Goal: Check status: Check status

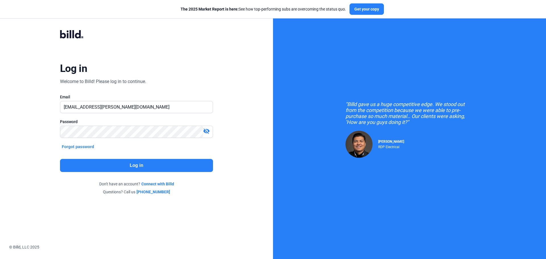
click at [135, 166] on button "Log in" at bounding box center [136, 165] width 153 height 13
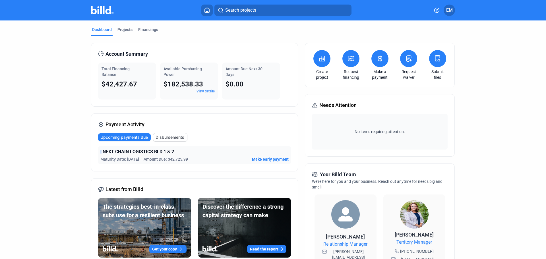
click at [135, 139] on span "Upcoming payments due" at bounding box center [123, 138] width 47 height 6
click at [170, 139] on span "Disbursements" at bounding box center [170, 138] width 29 height 6
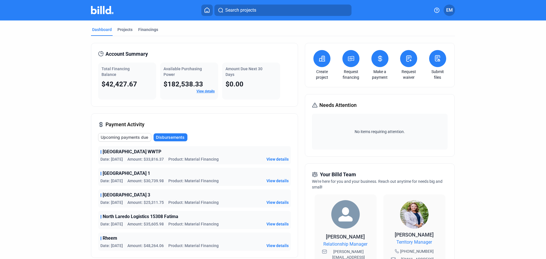
click at [213, 119] on div "Payment Activity Upcoming payments due Disbursements [GEOGRAPHIC_DATA] WWTP Dat…" at bounding box center [194, 185] width 207 height 144
click at [146, 29] on div "Financings" at bounding box center [148, 30] width 20 height 6
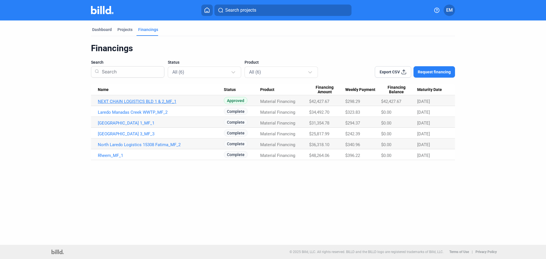
click at [159, 101] on link "NEXT CHAIN LOGISTICS BLD 1 & 2_MF_1" at bounding box center [161, 101] width 126 height 5
click at [161, 102] on link "NEXT CHAIN LOGISTICS BLD 1 & 2_MF_1" at bounding box center [161, 101] width 126 height 5
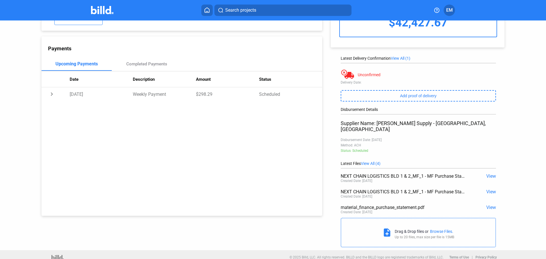
scroll to position [50, 0]
click at [439, 229] on div "Browse Files." at bounding box center [441, 231] width 23 height 5
click at [489, 204] on span "View" at bounding box center [491, 206] width 10 height 5
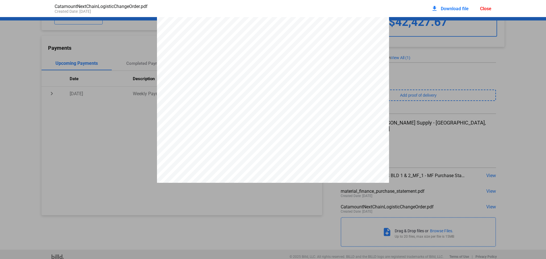
scroll to position [140, 0]
click at [524, 212] on pdf-viewer "Catamount Constructors, Inc. [STREET_ADDRESS][PERSON_NAME][US_STATE] Phone: [PH…" at bounding box center [273, 120] width 546 height 207
click at [492, 134] on div "Catamount Constructors, Inc. [STREET_ADDRESS][PERSON_NAME][US_STATE] Phone: [PH…" at bounding box center [273, 167] width 546 height 300
drag, startPoint x: 492, startPoint y: 134, endPoint x: 505, endPoint y: 121, distance: 18.3
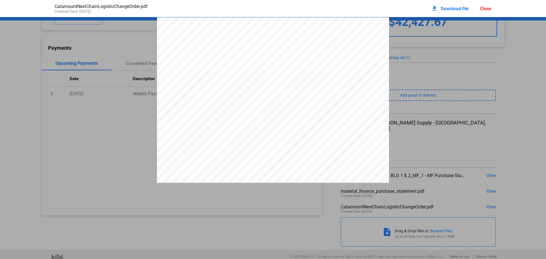
click at [505, 121] on div "Catamount Constructors, Inc. [STREET_ADDRESS][PERSON_NAME][US_STATE] Phone: [PH…" at bounding box center [273, 167] width 546 height 300
click at [385, 229] on div "CatamountNextChainLogisticChangeOrder.pdf Created Date: [DATE] download Downloa…" at bounding box center [273, 129] width 546 height 259
click at [288, 205] on pdf-viewer "Catamount Constructors, Inc. [STREET_ADDRESS][PERSON_NAME][US_STATE] Phone: [PH…" at bounding box center [273, 120] width 546 height 207
drag, startPoint x: 280, startPoint y: 204, endPoint x: 5, endPoint y: 106, distance: 292.3
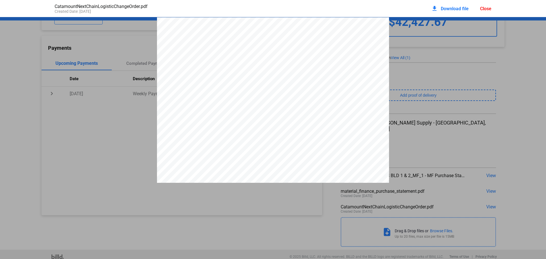
click at [5, 106] on div "Catamount Constructors, Inc. [STREET_ADDRESS][PERSON_NAME][US_STATE] Phone: [PH…" at bounding box center [273, 167] width 546 height 300
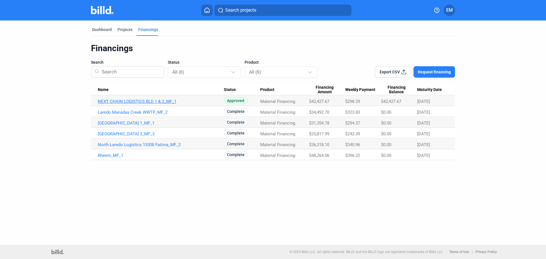
click at [162, 102] on link "NEXT CHAIN LOGISTICS BLD 1 & 2_MF_1" at bounding box center [161, 101] width 126 height 5
click at [150, 102] on link "NEXT CHAIN LOGISTICS BLD 1 & 2_MF_1" at bounding box center [161, 101] width 126 height 5
click at [149, 102] on link "NEXT CHAIN LOGISTICS BLD 1 & 2_MF_1" at bounding box center [161, 101] width 126 height 5
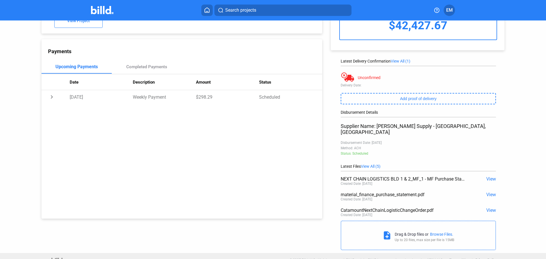
scroll to position [50, 0]
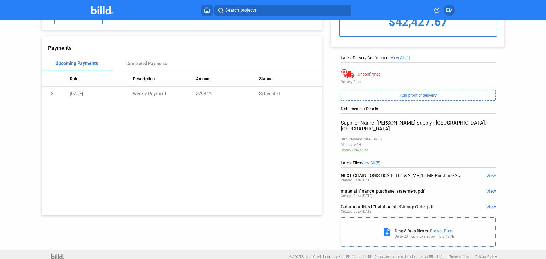
click at [488, 204] on span "View" at bounding box center [491, 206] width 10 height 5
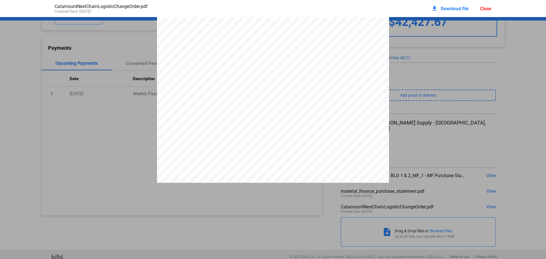
scroll to position [140, 0]
click at [295, 222] on pdf-viewer "Catamount Constructors, Inc. [STREET_ADDRESS][PERSON_NAME][US_STATE] Phone: [PH…" at bounding box center [273, 120] width 546 height 207
drag, startPoint x: 530, startPoint y: 122, endPoint x: 523, endPoint y: 123, distance: 6.5
click at [528, 123] on div "Catamount Constructors, Inc. [STREET_ADDRESS][PERSON_NAME][US_STATE] Phone: [PH…" at bounding box center [273, 33] width 546 height 300
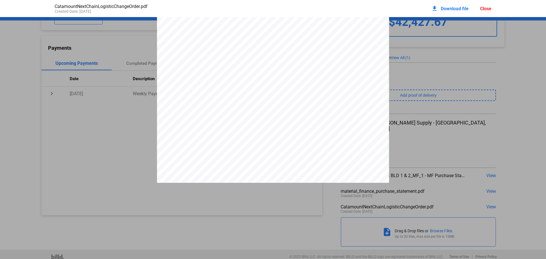
click at [485, 9] on div "Close" at bounding box center [485, 8] width 11 height 5
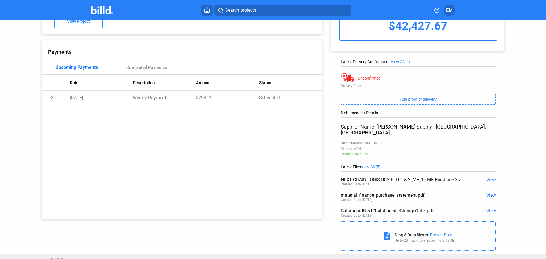
scroll to position [50, 0]
